Goal: Transaction & Acquisition: Download file/media

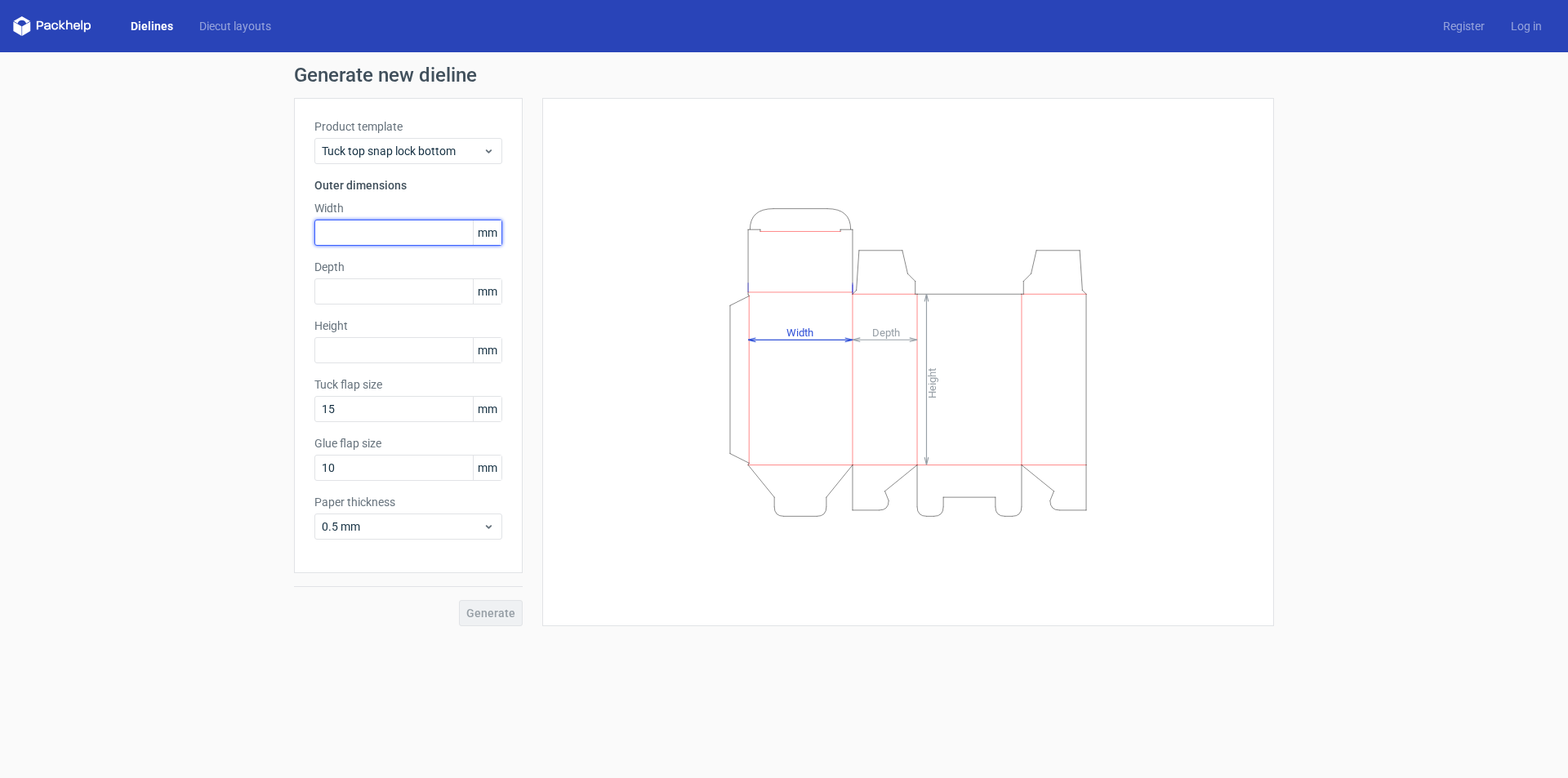
click at [439, 237] on input "text" at bounding box center [408, 233] width 188 height 26
type input "210"
click at [410, 293] on input "text" at bounding box center [408, 292] width 188 height 26
type input "1"
type input "80"
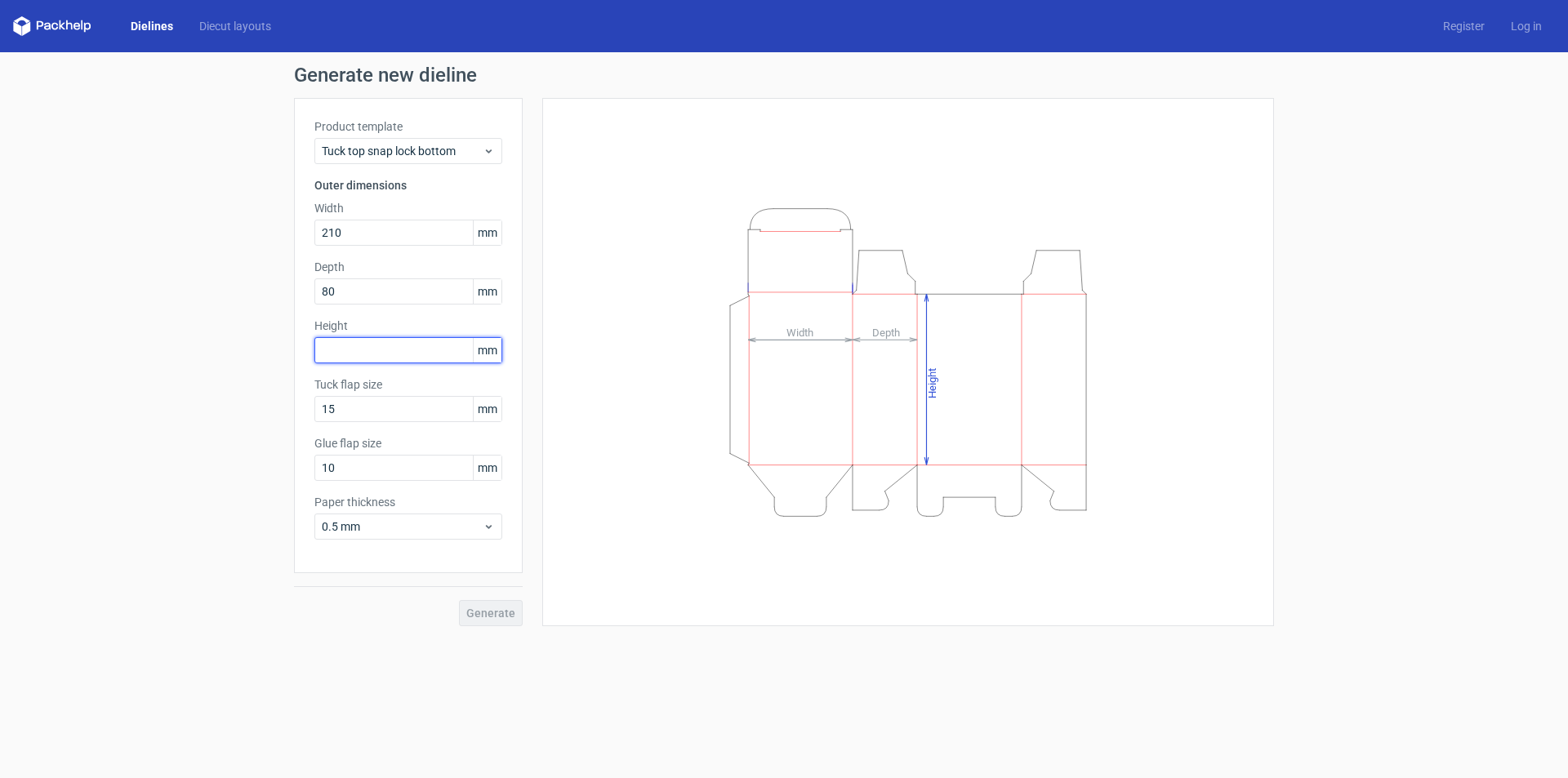
click at [384, 354] on input "text" at bounding box center [408, 350] width 188 height 26
type input "250"
click at [502, 618] on span "Generate" at bounding box center [491, 613] width 49 height 11
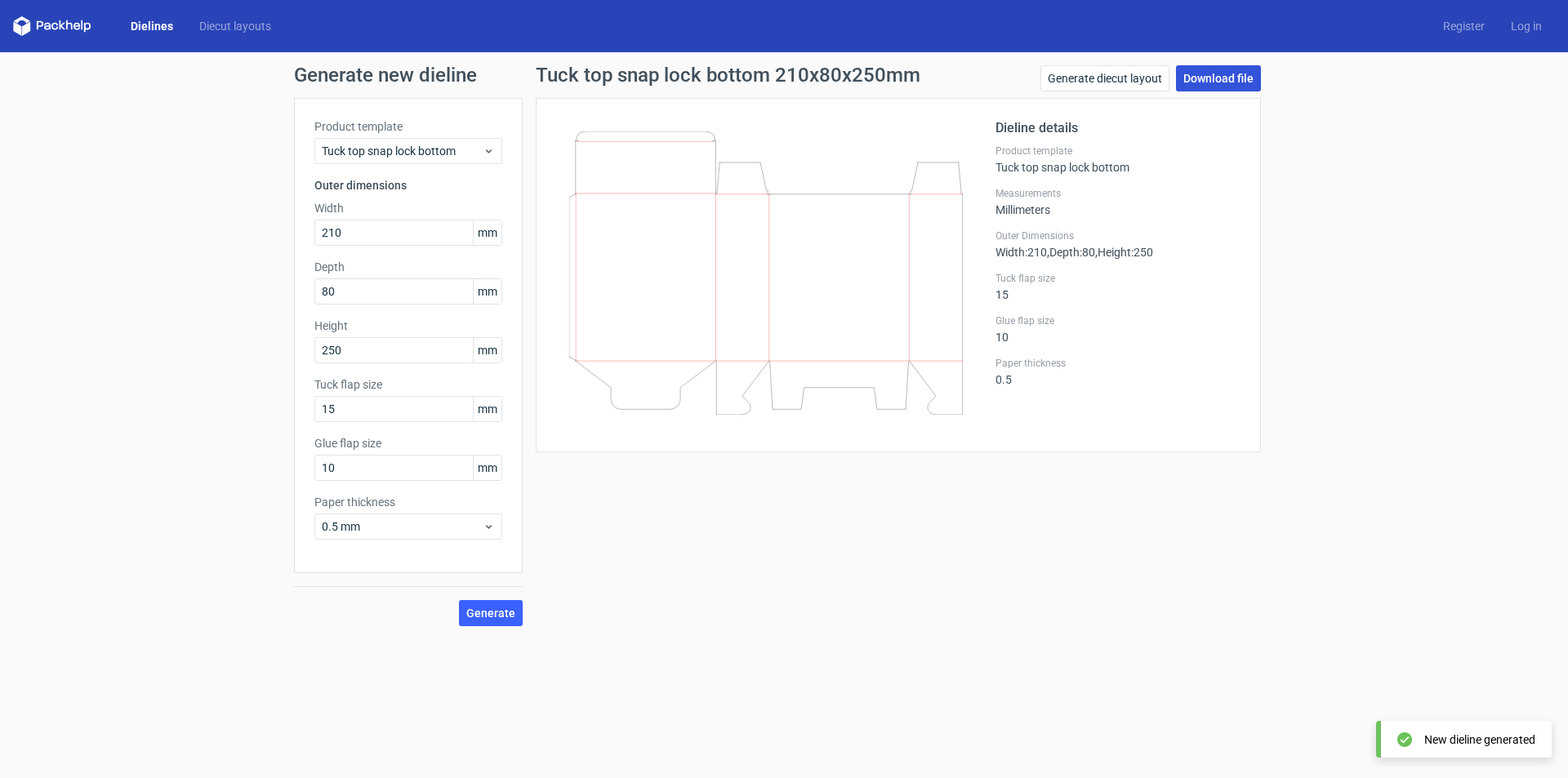
click at [1215, 79] on link "Download file" at bounding box center [1219, 79] width 85 height 26
